Goal: Task Accomplishment & Management: Manage account settings

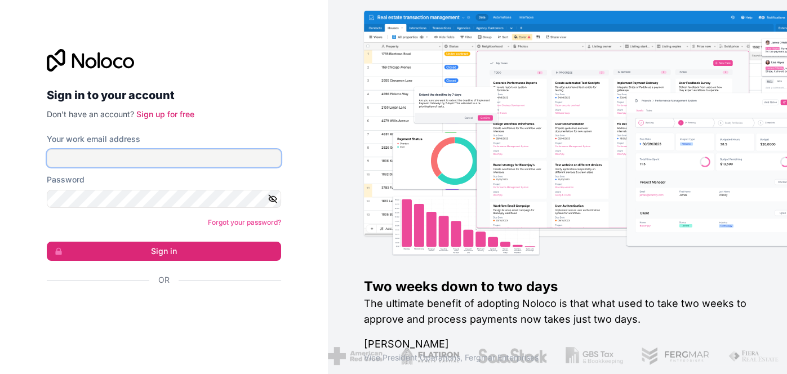
click at [150, 158] on input "Your work email address" at bounding box center [164, 158] width 234 height 18
click at [40, 149] on div "Sign in to your account Don't have an account? Sign up for free Your work email…" at bounding box center [164, 187] width 252 height 312
click at [60, 155] on input "Your work email address" at bounding box center [164, 158] width 234 height 18
type input "[EMAIL_ADDRESS][DOMAIN_NAME]"
